Goal: Use online tool/utility: Utilize a website feature to perform a specific function

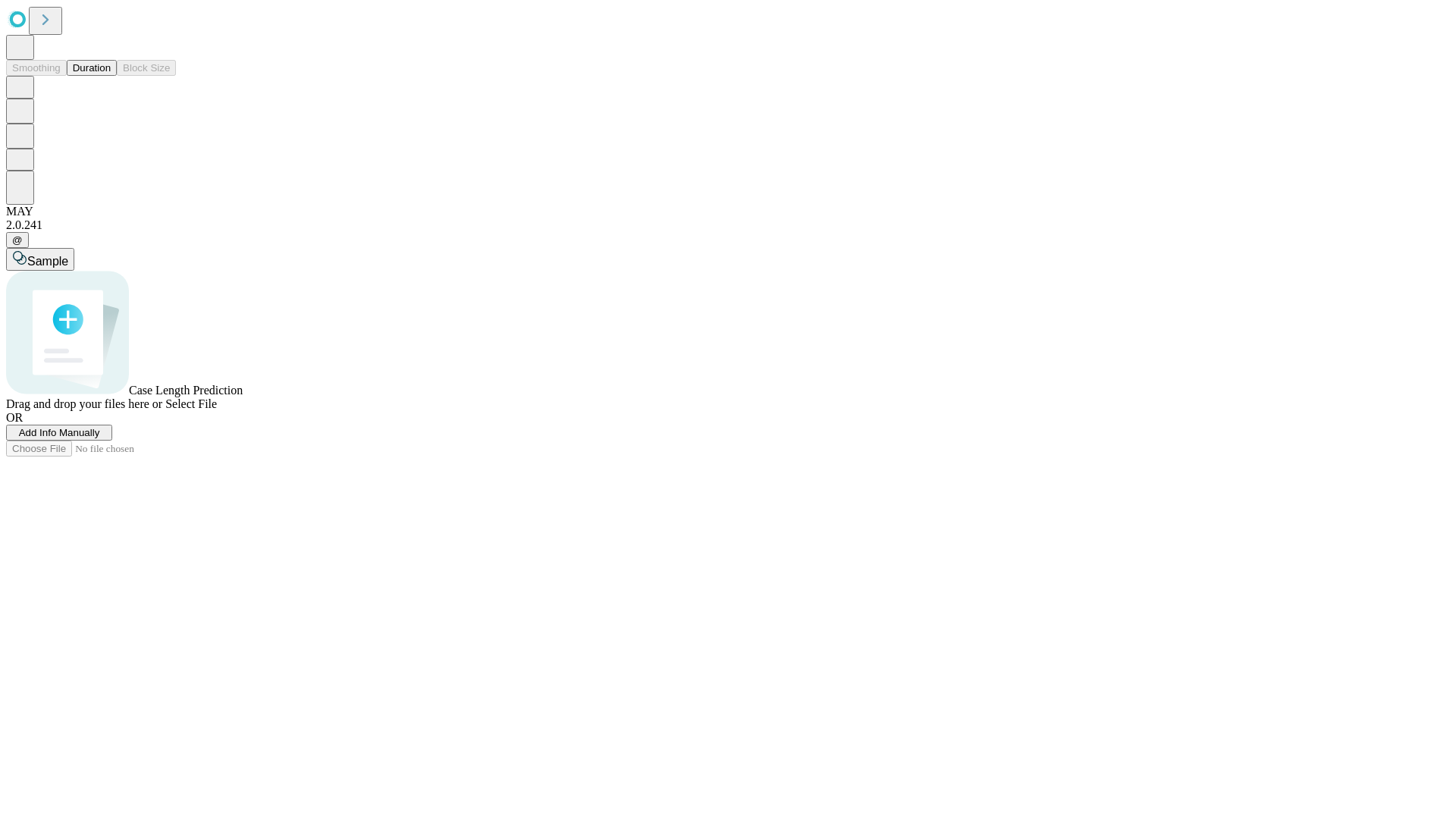
click at [100, 438] on span "Add Info Manually" at bounding box center [59, 433] width 81 height 12
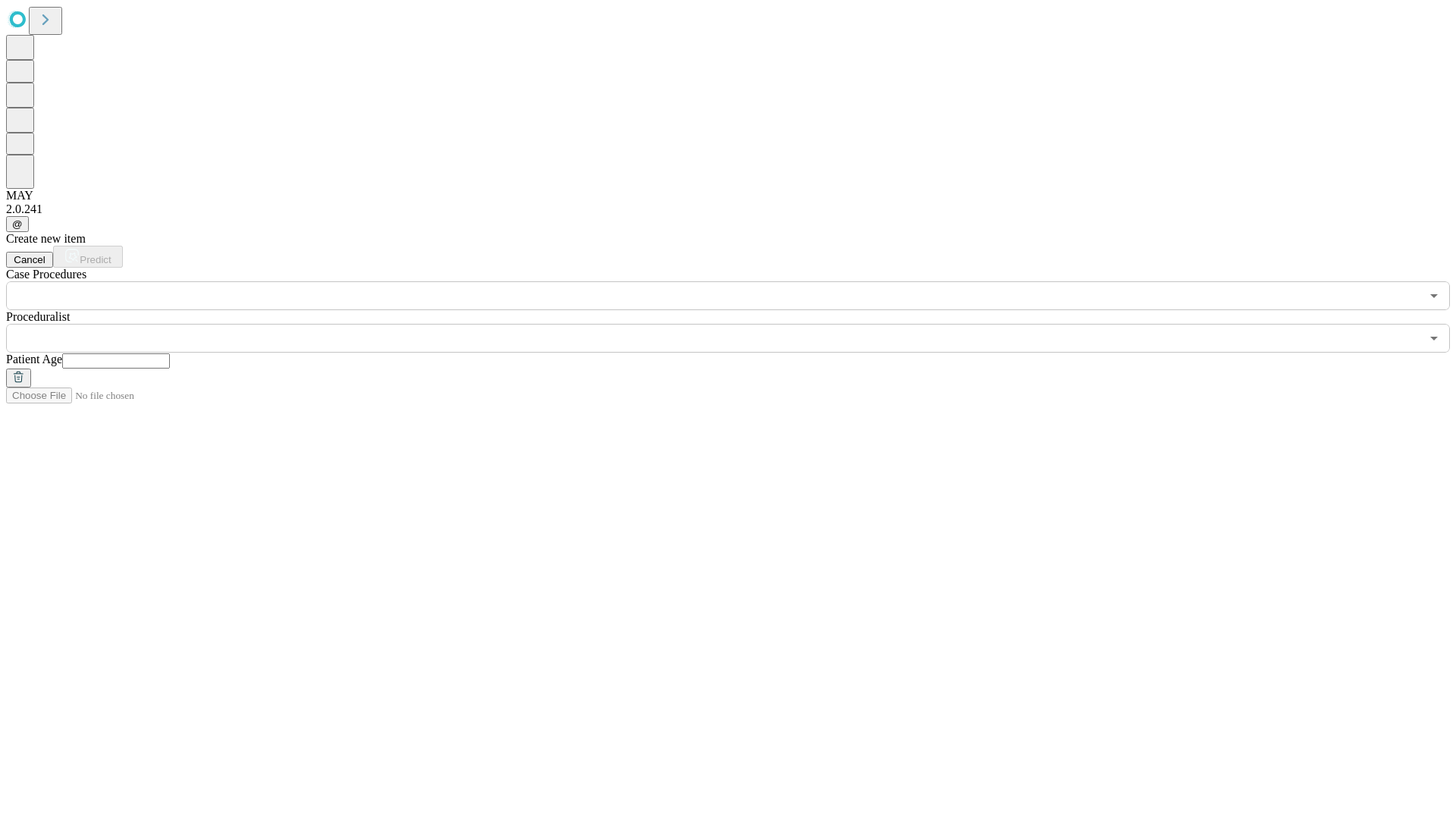
click at [170, 353] on input "text" at bounding box center [115, 361] width 108 height 15
type input "*"
click at [739, 324] on input "text" at bounding box center [713, 338] width 1414 height 28
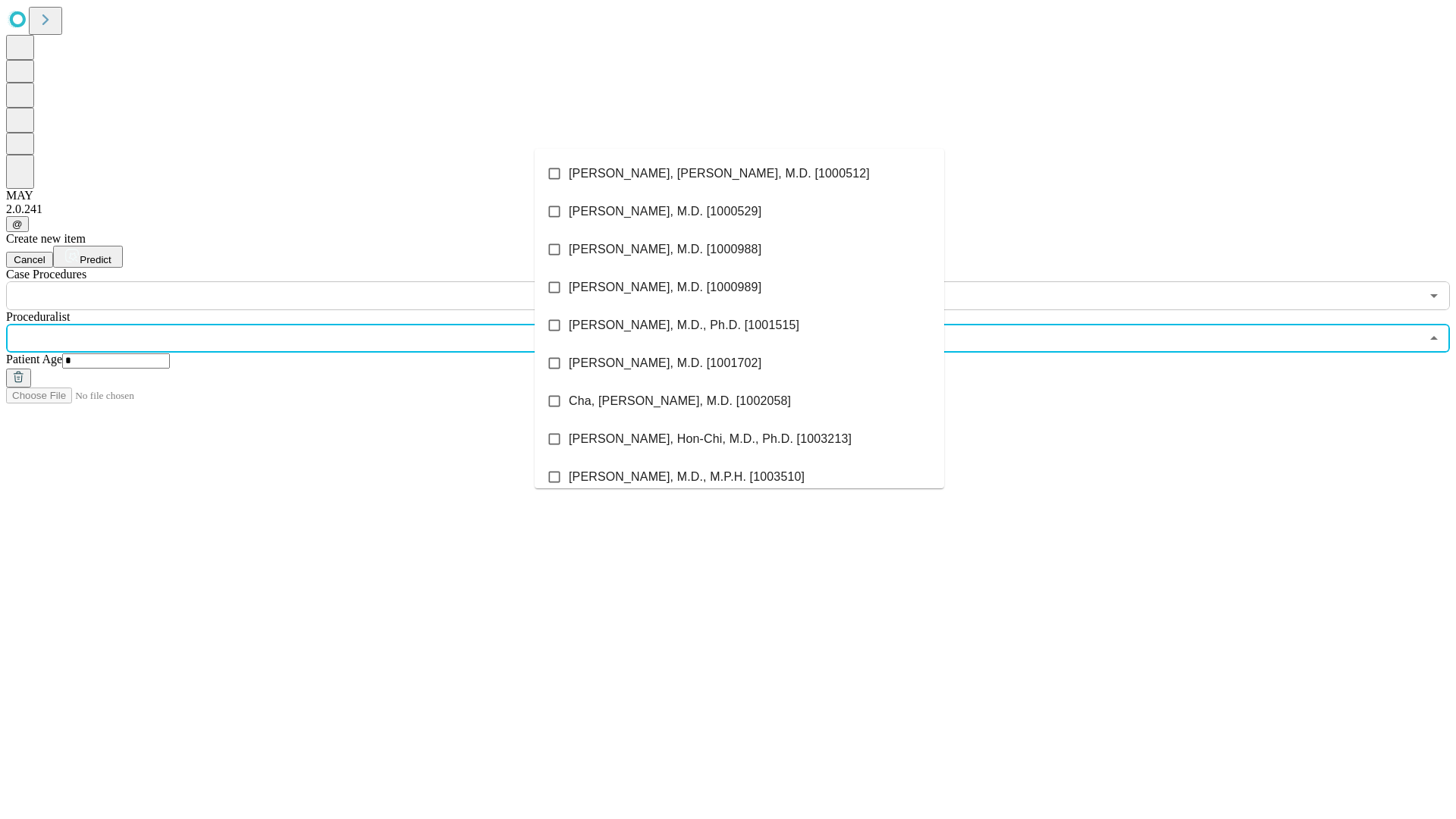
click at [740, 174] on li "[PERSON_NAME], [PERSON_NAME], M.D. [1000512]" at bounding box center [739, 173] width 409 height 38
click at [319, 281] on input "text" at bounding box center [713, 295] width 1414 height 28
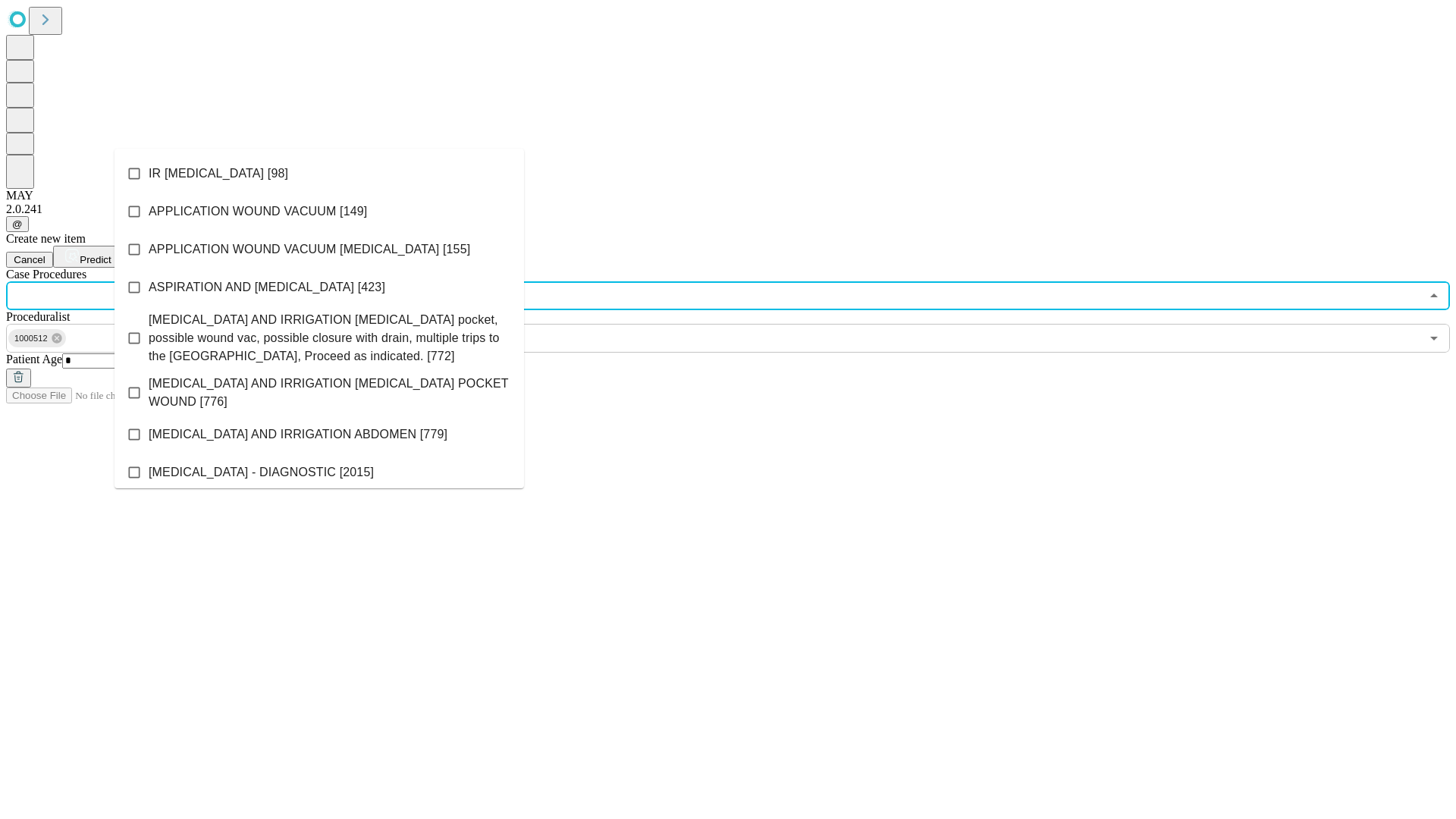
click at [320, 174] on li "IR [MEDICAL_DATA] [98]" at bounding box center [319, 173] width 409 height 38
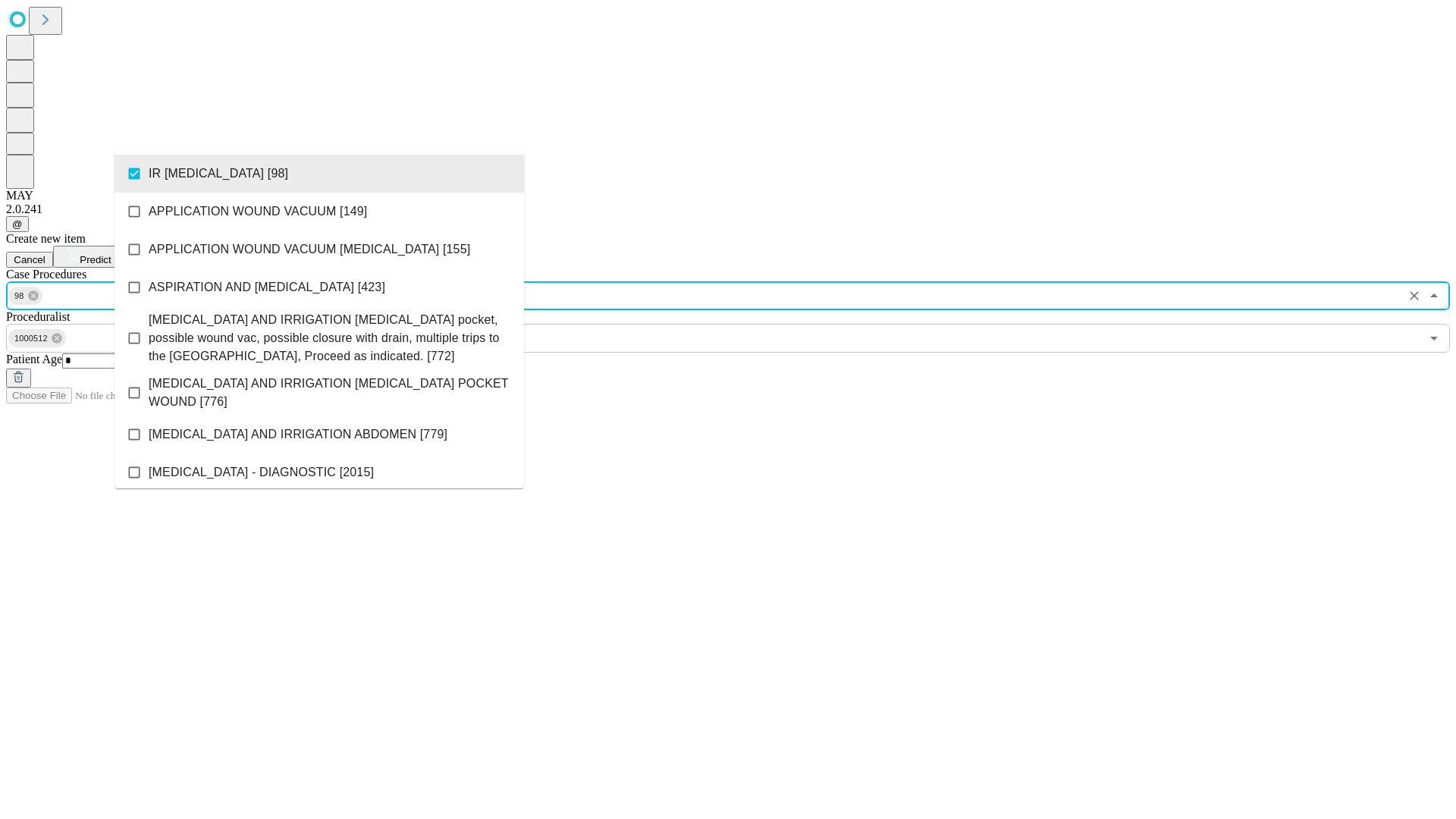
click at [110, 254] on span "Predict" at bounding box center [95, 260] width 31 height 12
